Goal: Navigation & Orientation: Find specific page/section

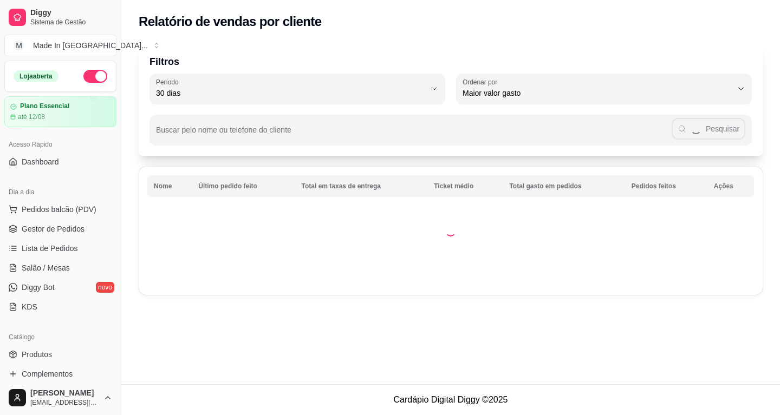
select select "30"
select select "HIGHEST_TOTAL_SPENT_WITH_ORDERS"
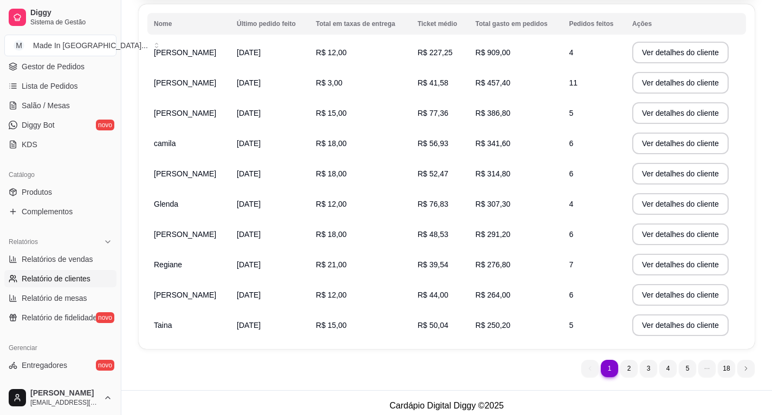
scroll to position [168, 0]
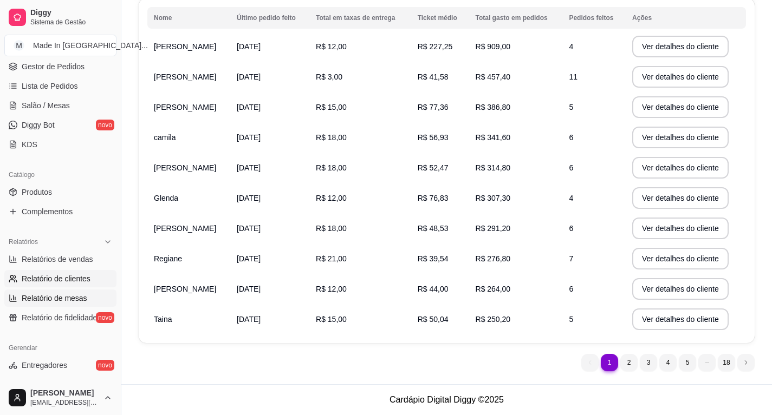
click at [68, 301] on span "Relatório de mesas" at bounding box center [55, 298] width 66 height 11
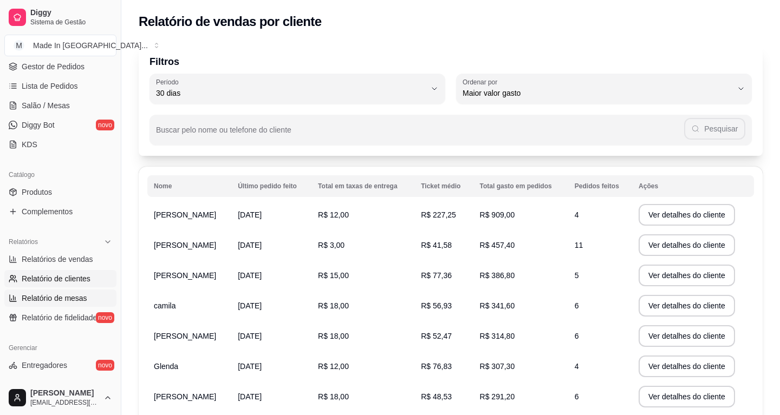
select select "TOTAL_OF_ORDERS"
select select "7"
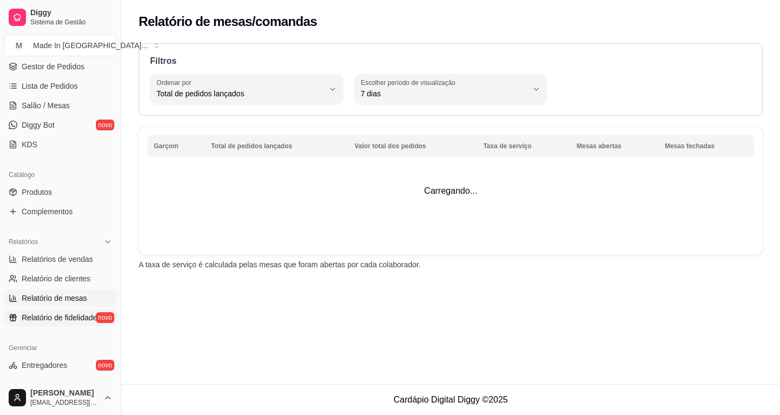
click at [68, 315] on span "Relatório de fidelidade" at bounding box center [59, 318] width 75 height 11
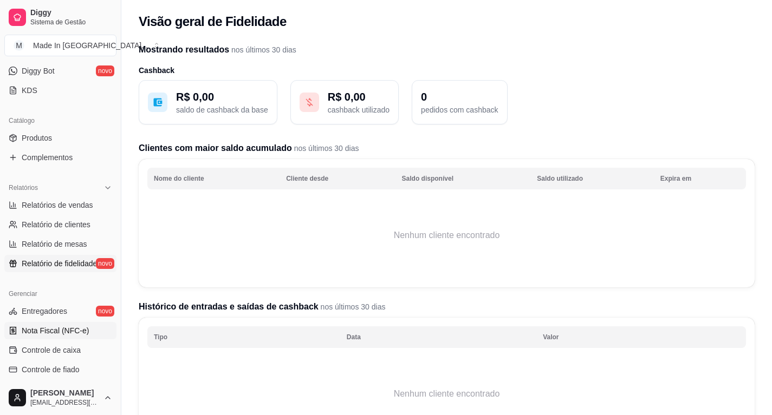
scroll to position [271, 0]
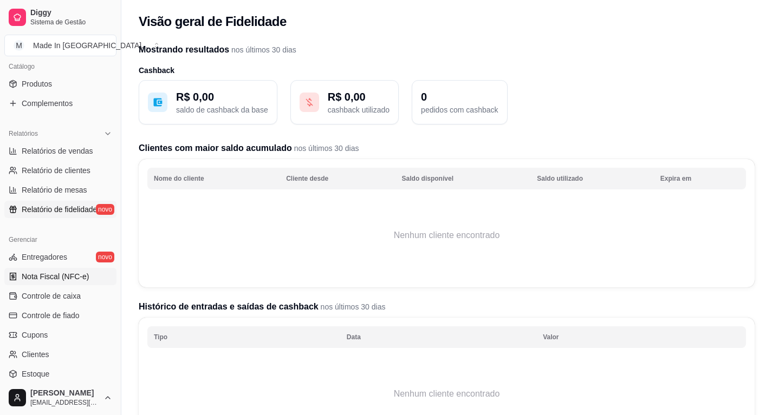
click at [80, 280] on span "Nota Fiscal (NFC-e)" at bounding box center [55, 276] width 67 height 11
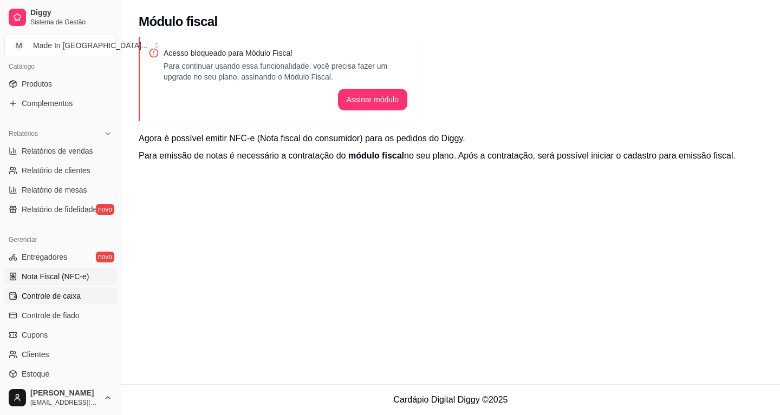
click at [62, 294] on span "Controle de caixa" at bounding box center [51, 296] width 59 height 11
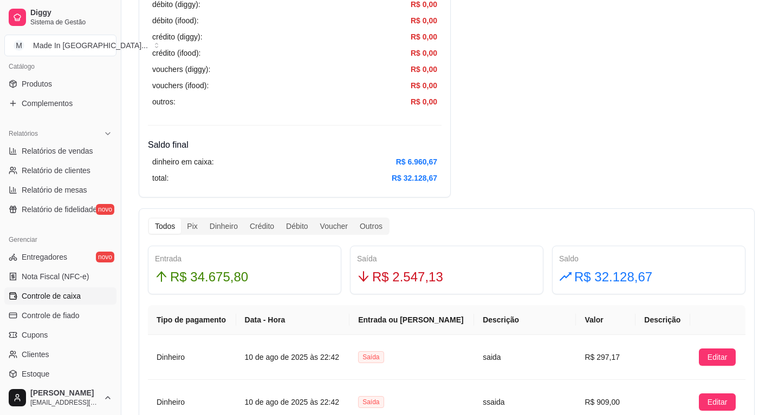
scroll to position [488, 0]
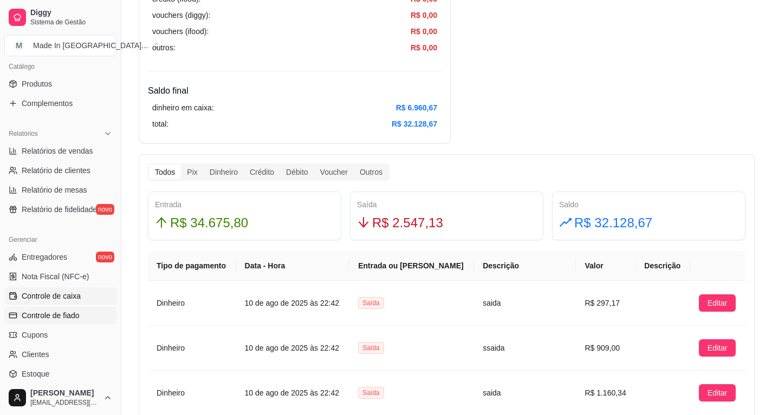
click at [67, 315] on span "Controle de fiado" at bounding box center [51, 315] width 58 height 11
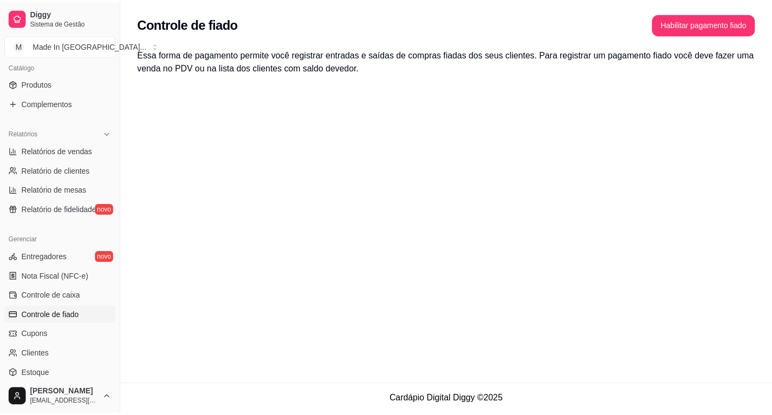
scroll to position [325, 0]
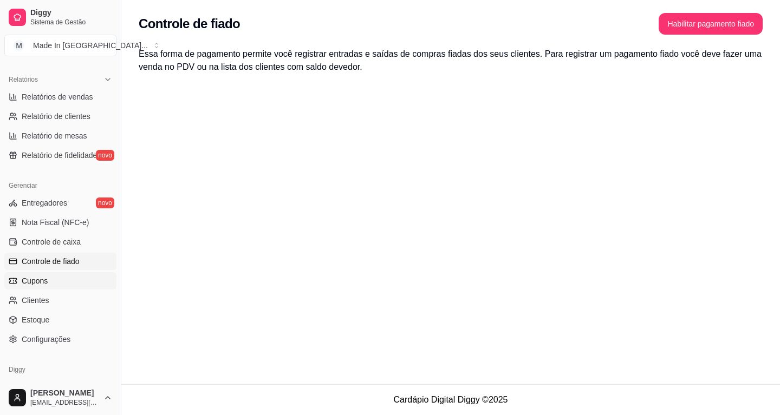
click at [43, 282] on span "Cupons" at bounding box center [35, 281] width 26 height 11
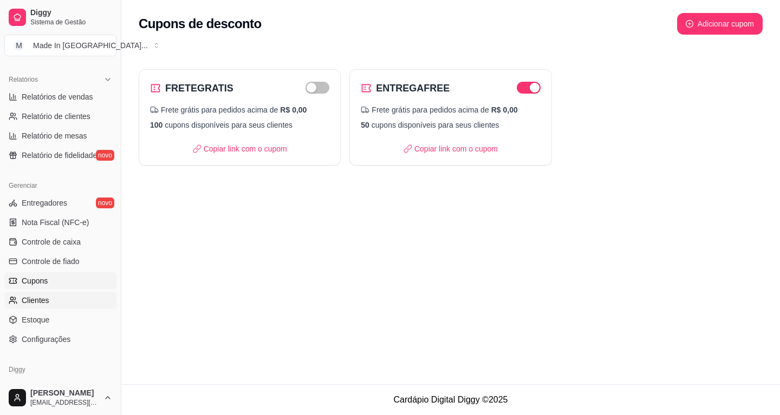
click at [43, 301] on span "Clientes" at bounding box center [36, 300] width 28 height 11
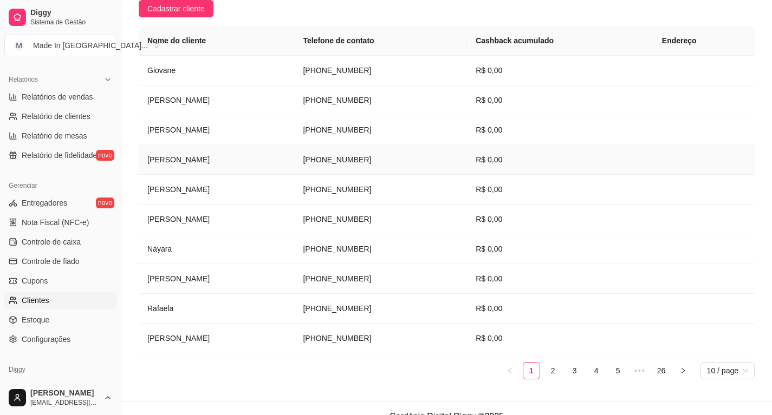
scroll to position [179, 0]
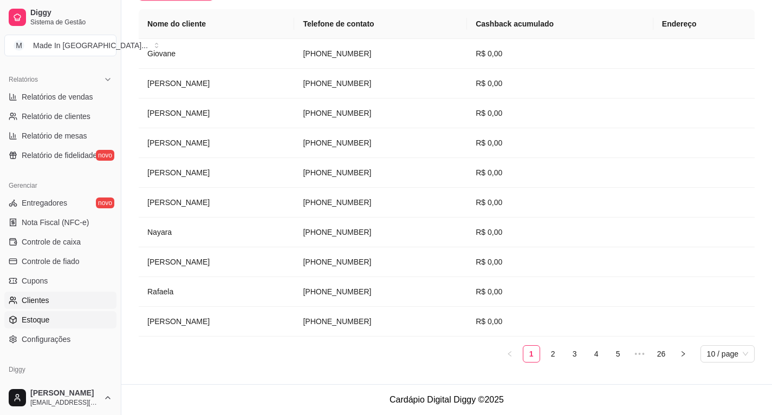
click at [55, 325] on link "Estoque" at bounding box center [60, 319] width 112 height 17
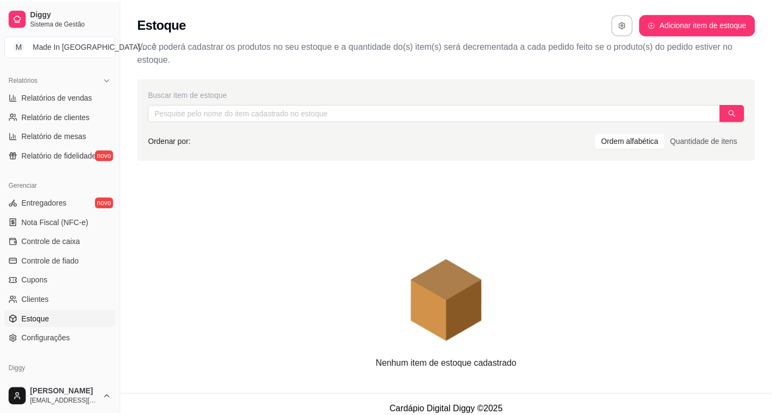
scroll to position [364, 0]
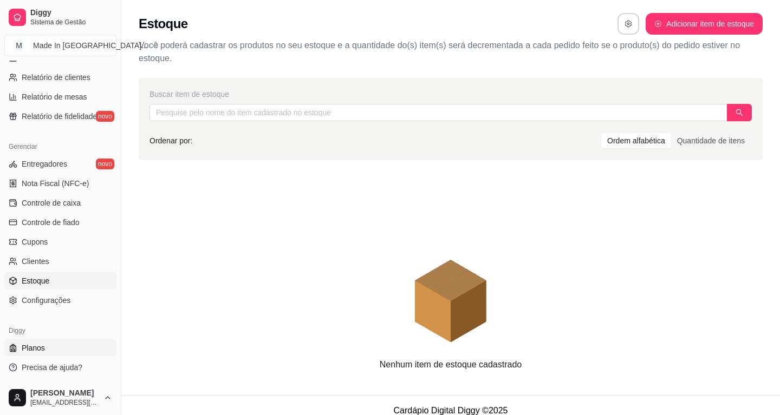
click at [37, 342] on link "Planos" at bounding box center [60, 348] width 112 height 17
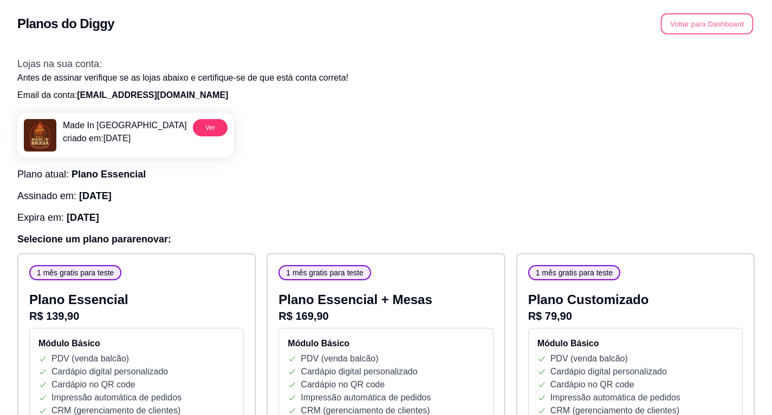
click at [704, 27] on button "Voltar para Dashboard" at bounding box center [707, 24] width 93 height 21
